Goal: Information Seeking & Learning: Understand process/instructions

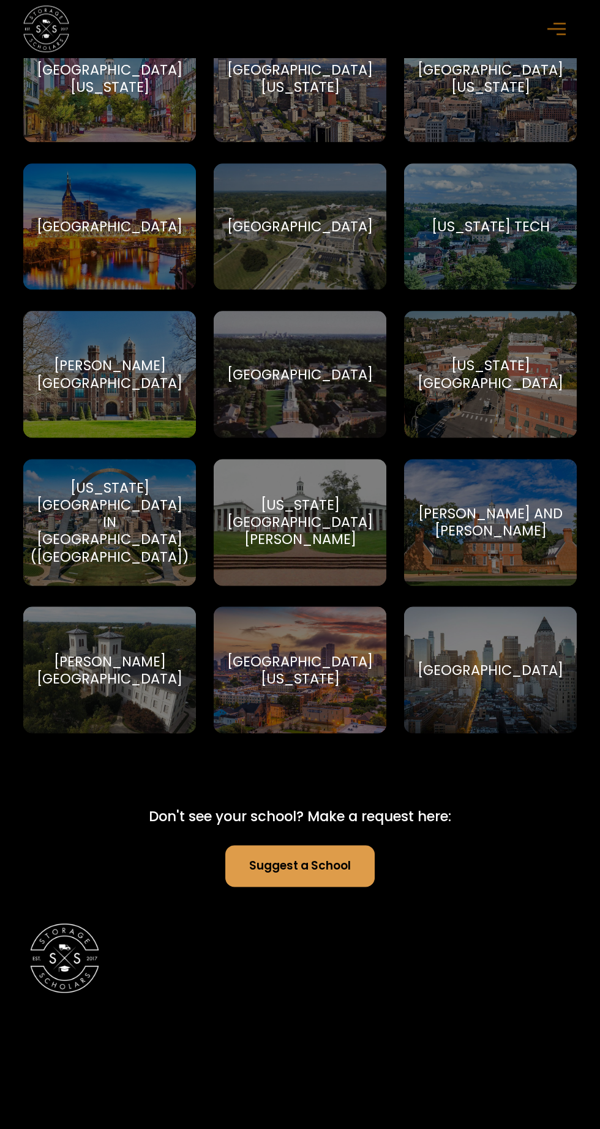
scroll to position [8881, 0]
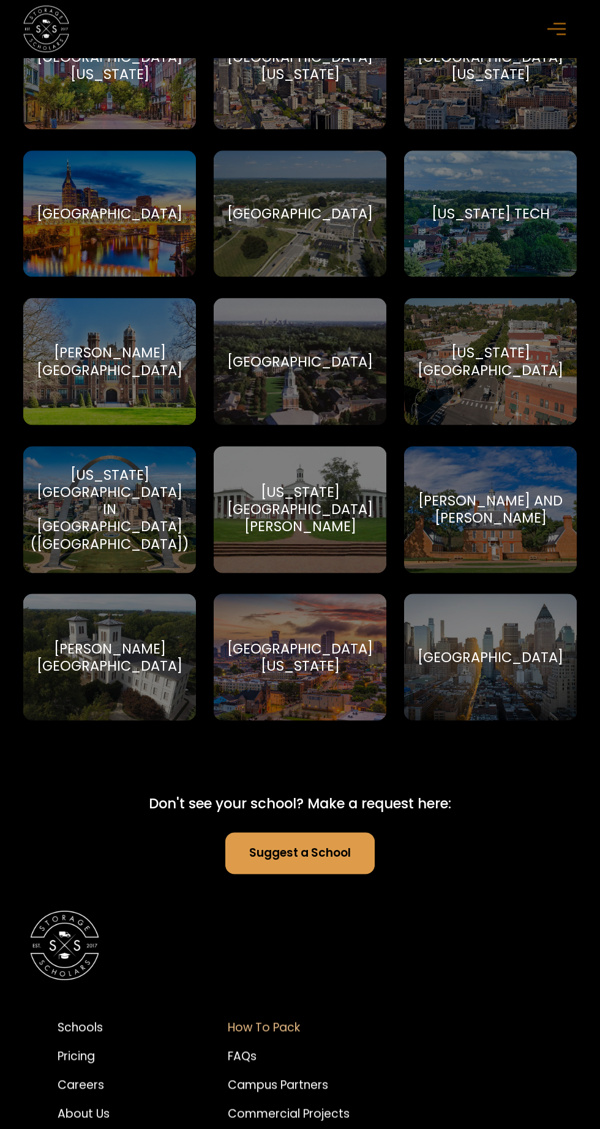
click at [280, 1019] on div "How to Pack" at bounding box center [289, 1027] width 122 height 17
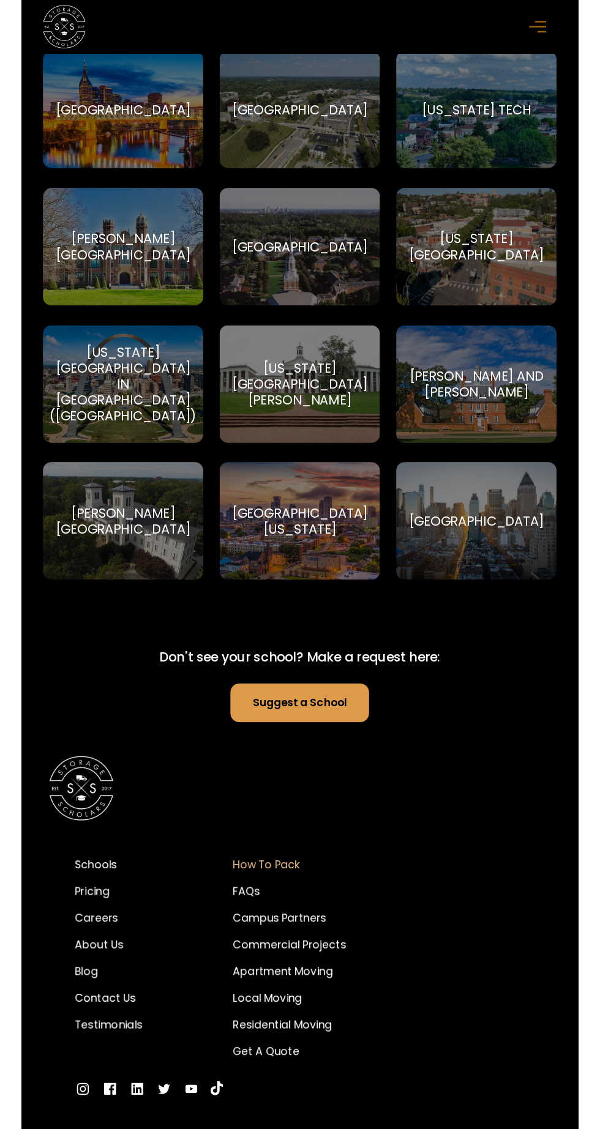
scroll to position [9057, 0]
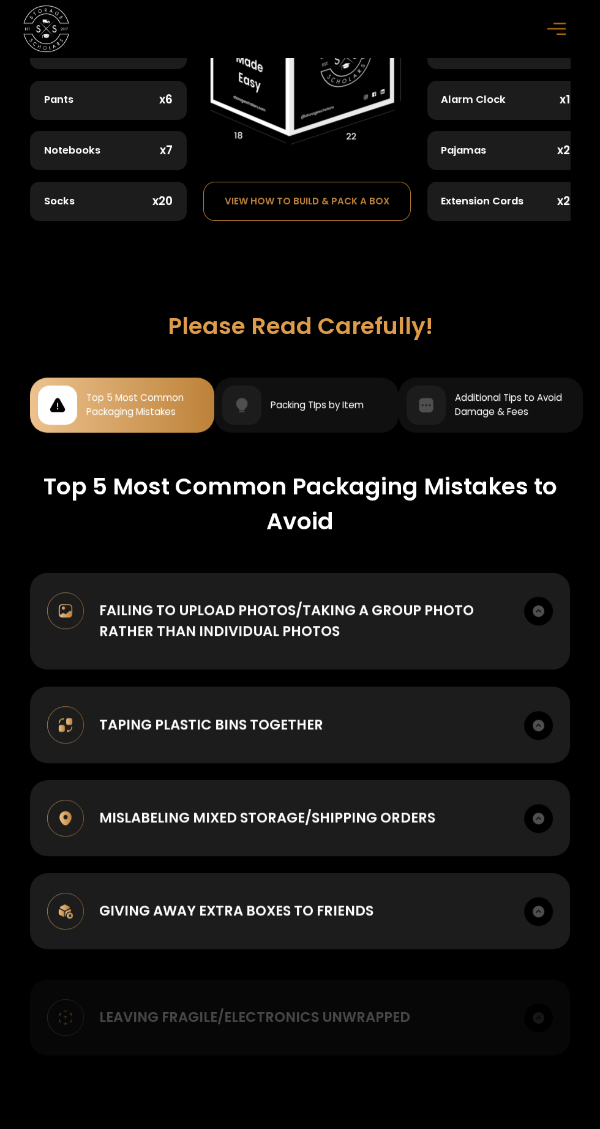
scroll to position [755, 0]
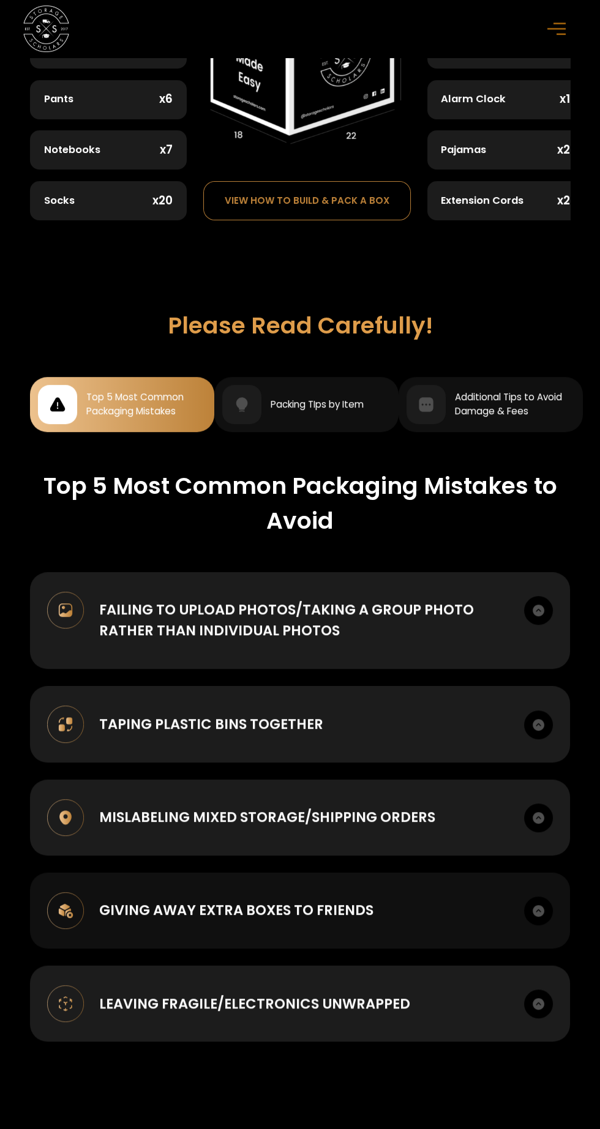
click at [521, 911] on div "Giving away extra boxes to friends Once you receive your supply kit you are wel…" at bounding box center [300, 910] width 540 height 76
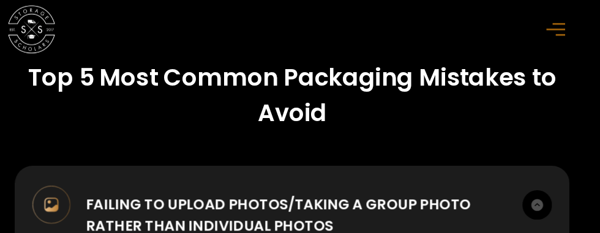
scroll to position [1117, 0]
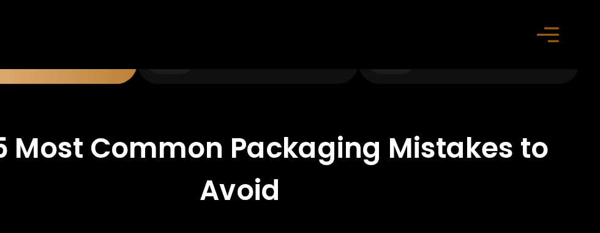
click at [591, 48] on div "Home Pricing Schools Moving After College Commercial Projects Apartment Moving …" at bounding box center [300, 29] width 600 height 58
click at [592, 50] on div "Home Pricing Schools Moving After College Commercial Projects Apartment Moving …" at bounding box center [300, 29] width 600 height 58
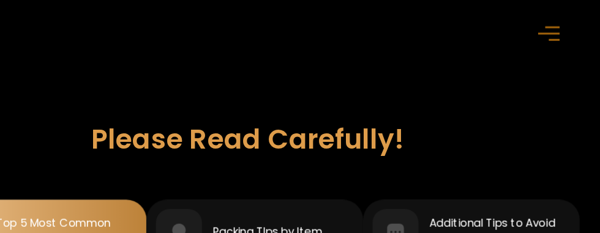
scroll to position [957, 0]
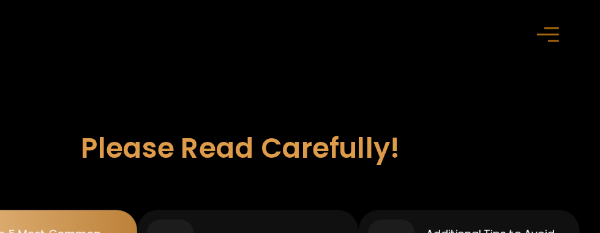
click at [591, 53] on div "Home Pricing Schools Moving After College Commercial Projects Apartment Moving …" at bounding box center [300, 29] width 600 height 58
click at [441, 34] on div "Home Pricing Schools Moving After College Commercial Projects Apartment Moving …" at bounding box center [300, 29] width 554 height 58
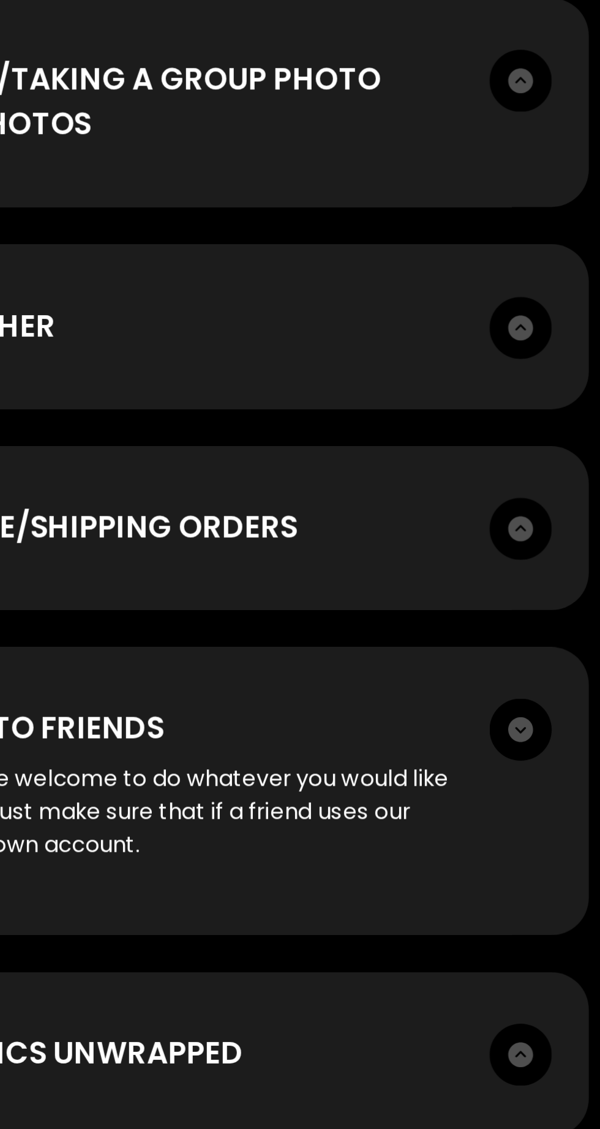
scroll to position [819, 0]
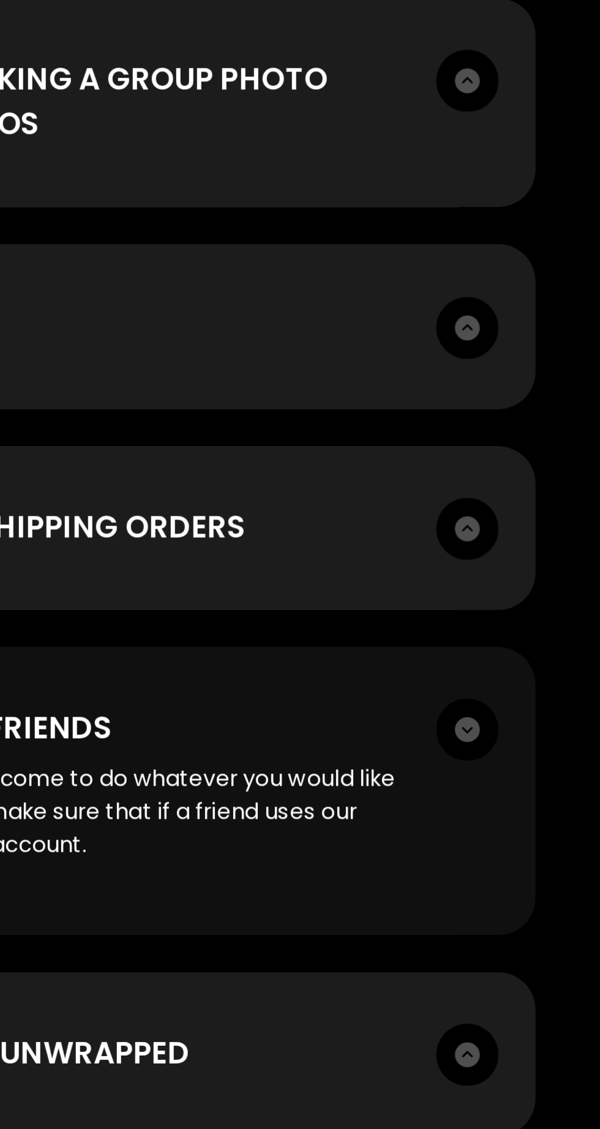
click at [534, 835] on img at bounding box center [538, 846] width 29 height 29
